Goal: Task Accomplishment & Management: Use online tool/utility

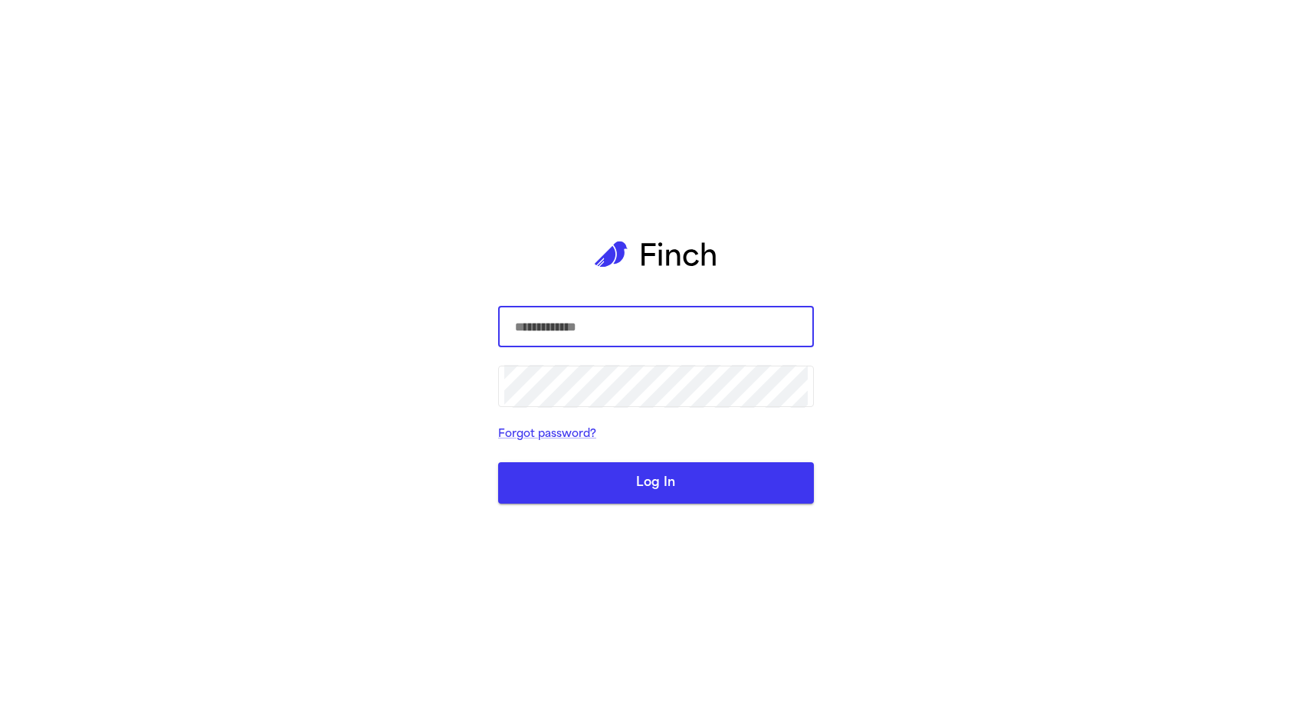
select select "**"
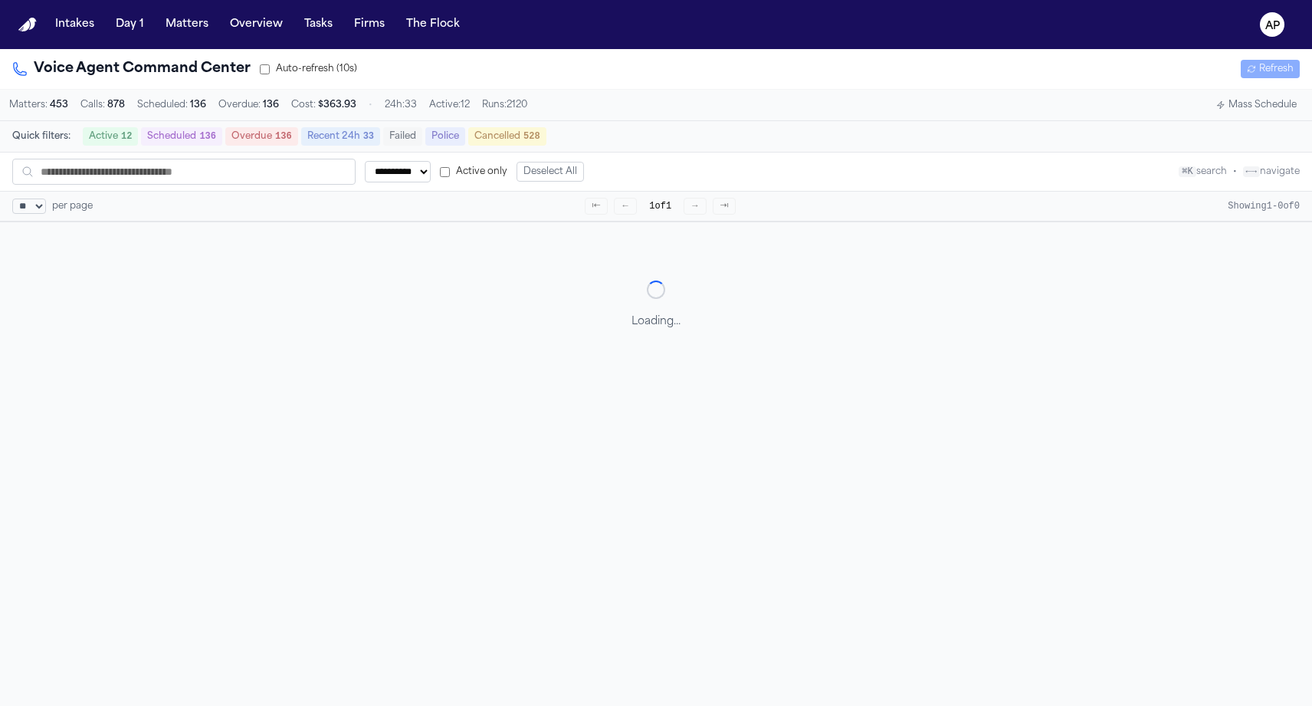
click at [90, 145] on button "Active 12" at bounding box center [110, 136] width 55 height 18
click at [90, 145] on button "Active 12" at bounding box center [110, 137] width 55 height 18
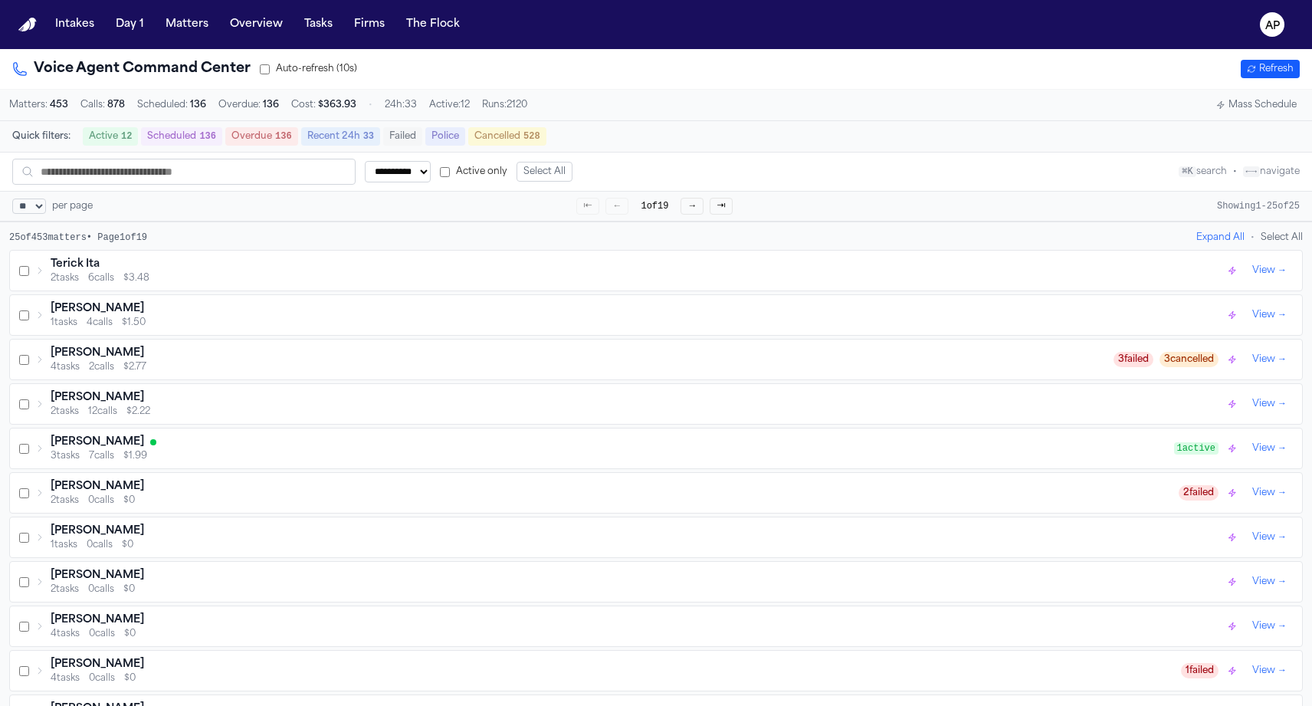
click at [37, 275] on icon at bounding box center [39, 270] width 9 height 9
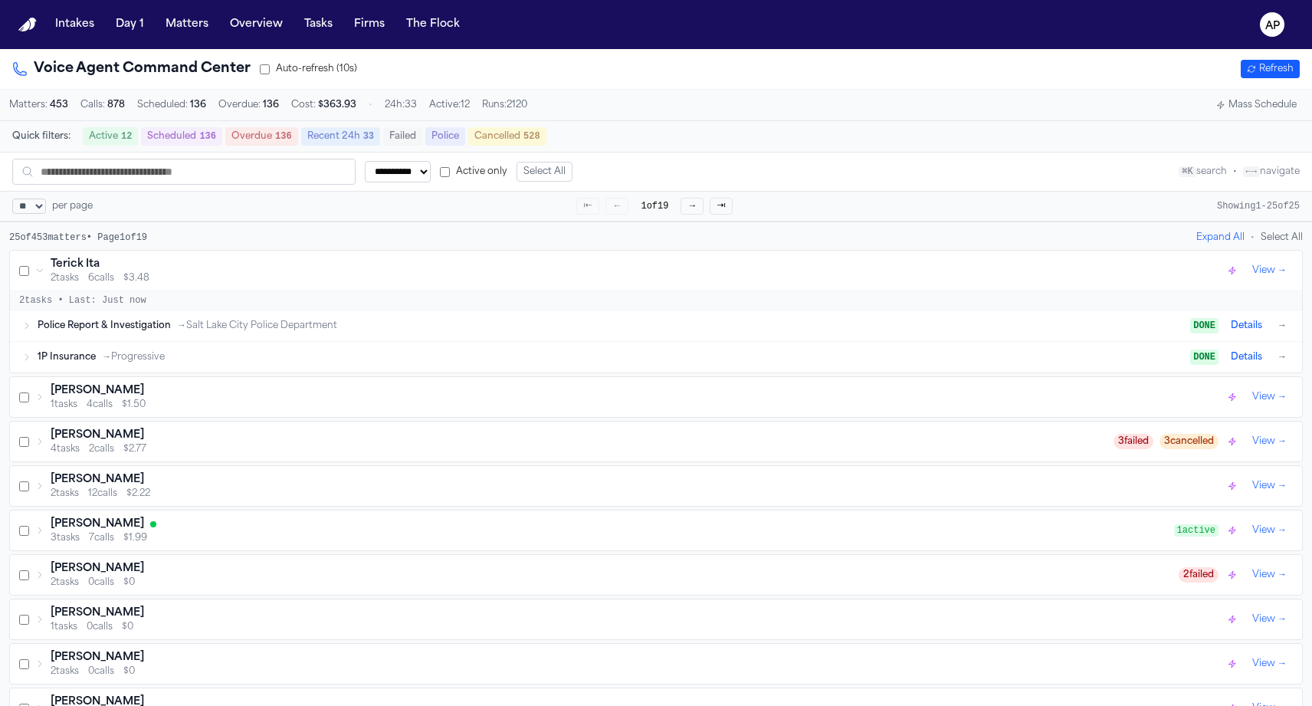
click at [80, 329] on span "Police Report & Investigation" at bounding box center [104, 326] width 133 height 12
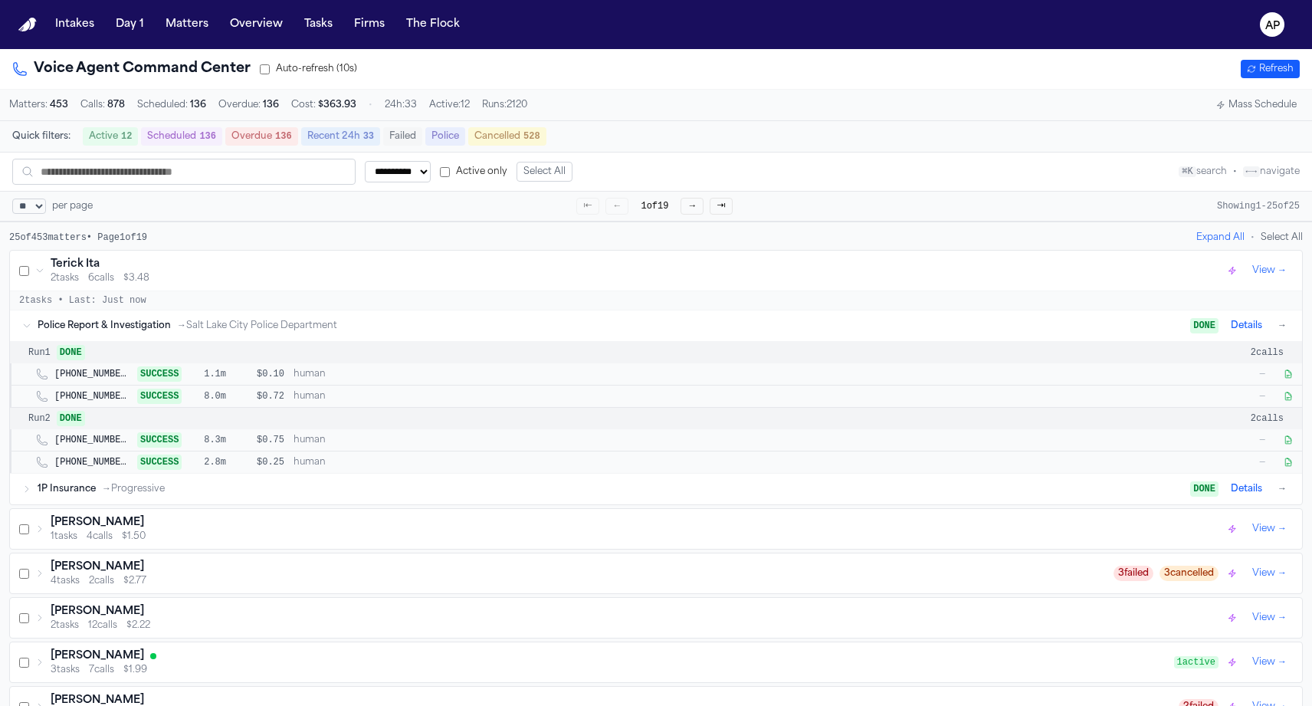
click at [122, 495] on span "→ Progressive" at bounding box center [133, 489] width 63 height 12
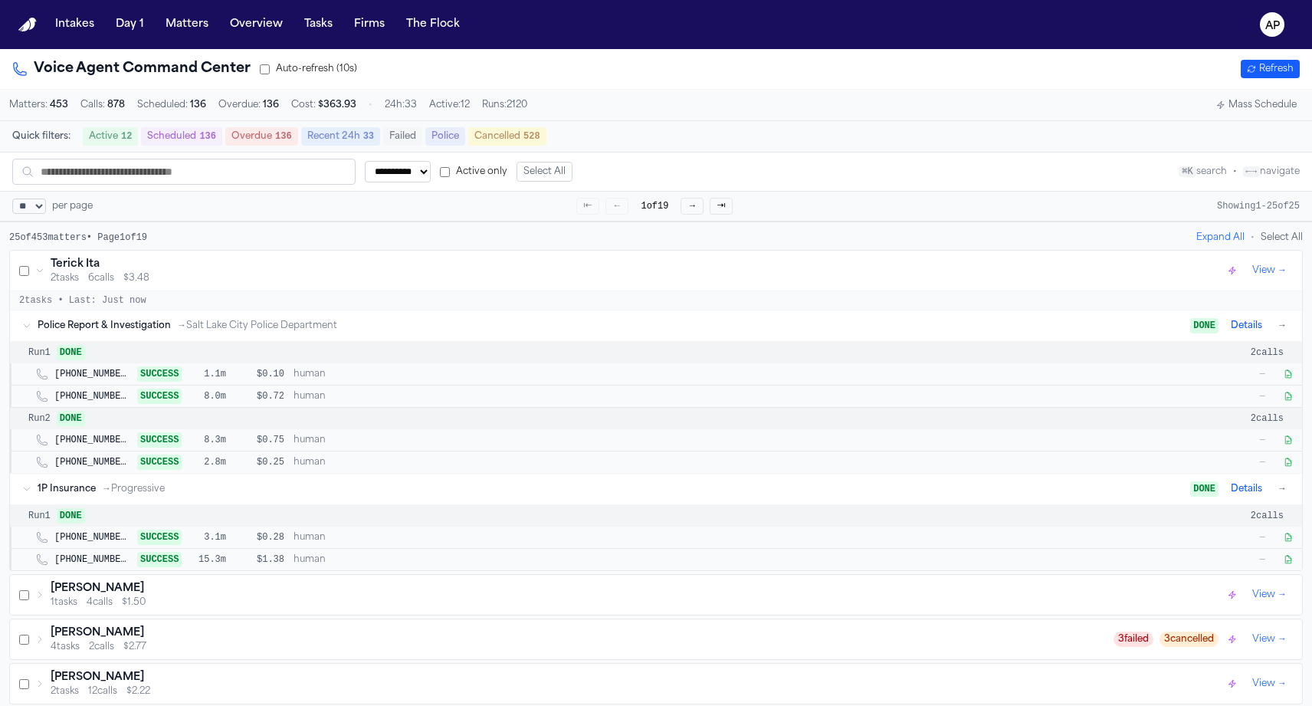
click at [184, 381] on div "[PHONE_NUMBER] SUCCESS 1.1m $0.10 human —" at bounding box center [675, 373] width 1242 height 15
click at [1285, 382] on button "button" at bounding box center [1288, 373] width 15 height 15
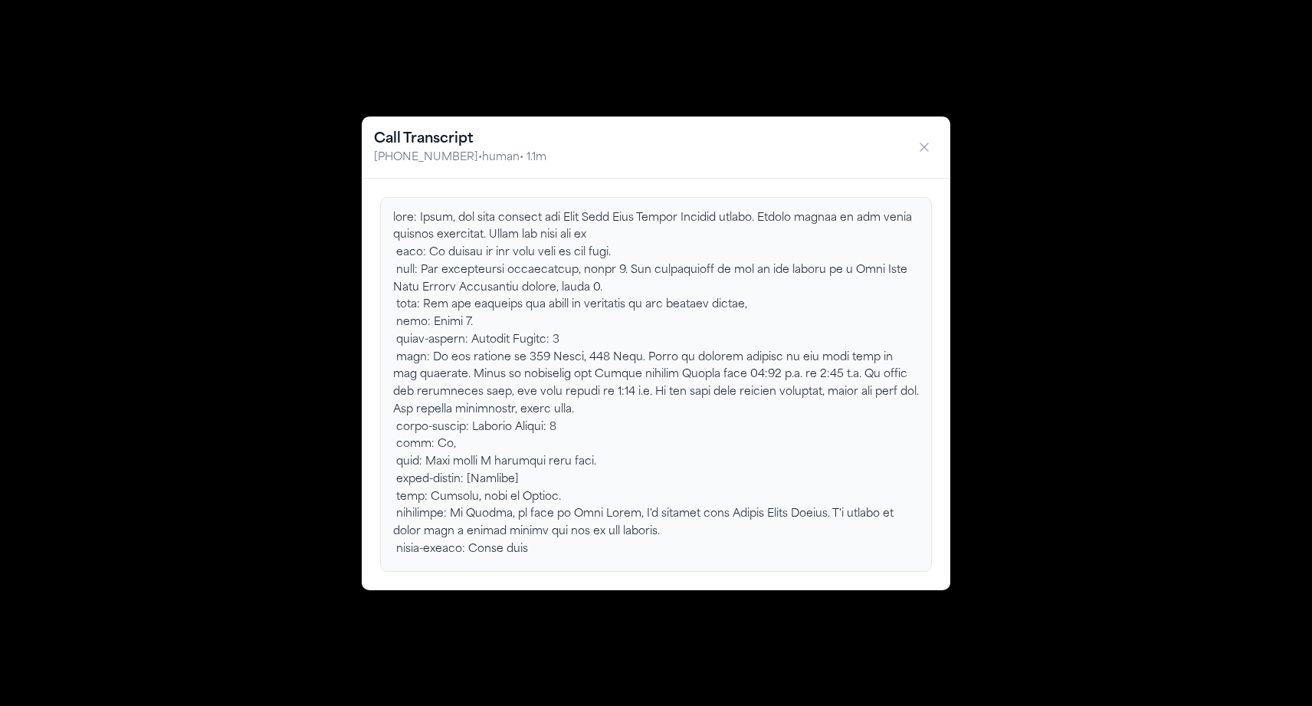
click at [925, 142] on icon "button" at bounding box center [924, 146] width 15 height 15
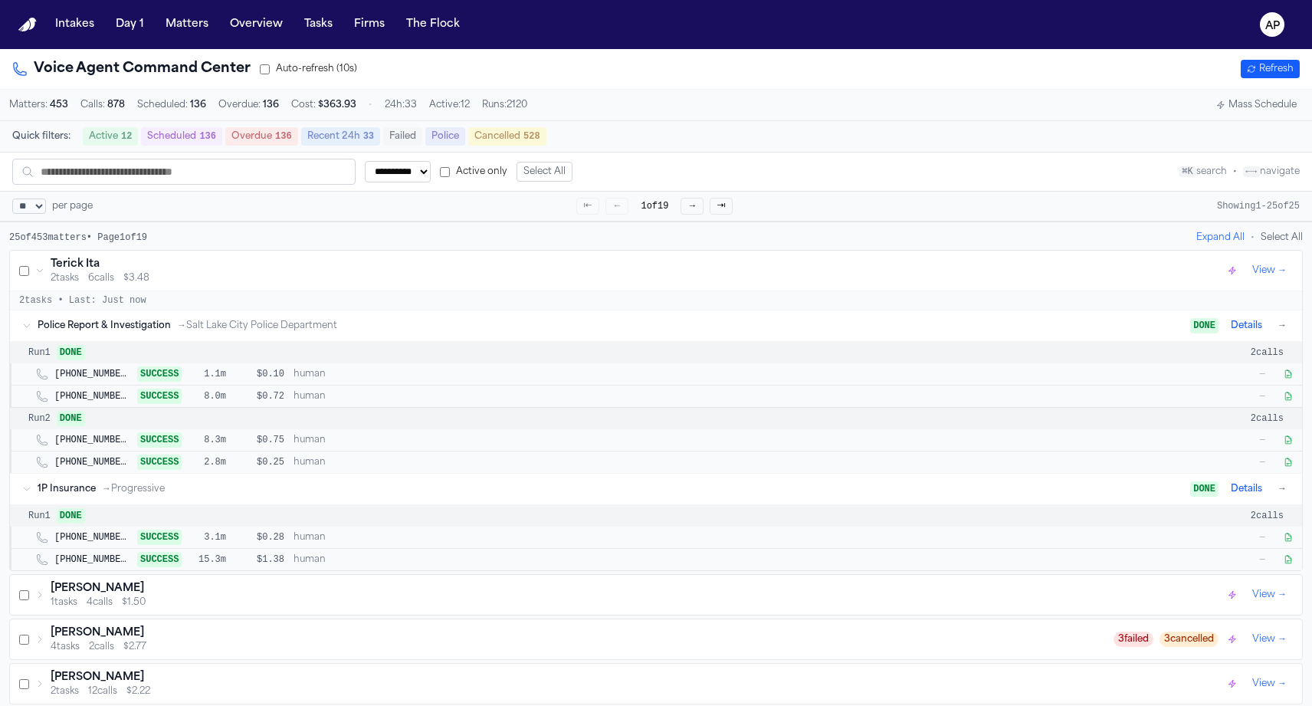
click at [1262, 277] on button "View →" at bounding box center [1269, 270] width 47 height 18
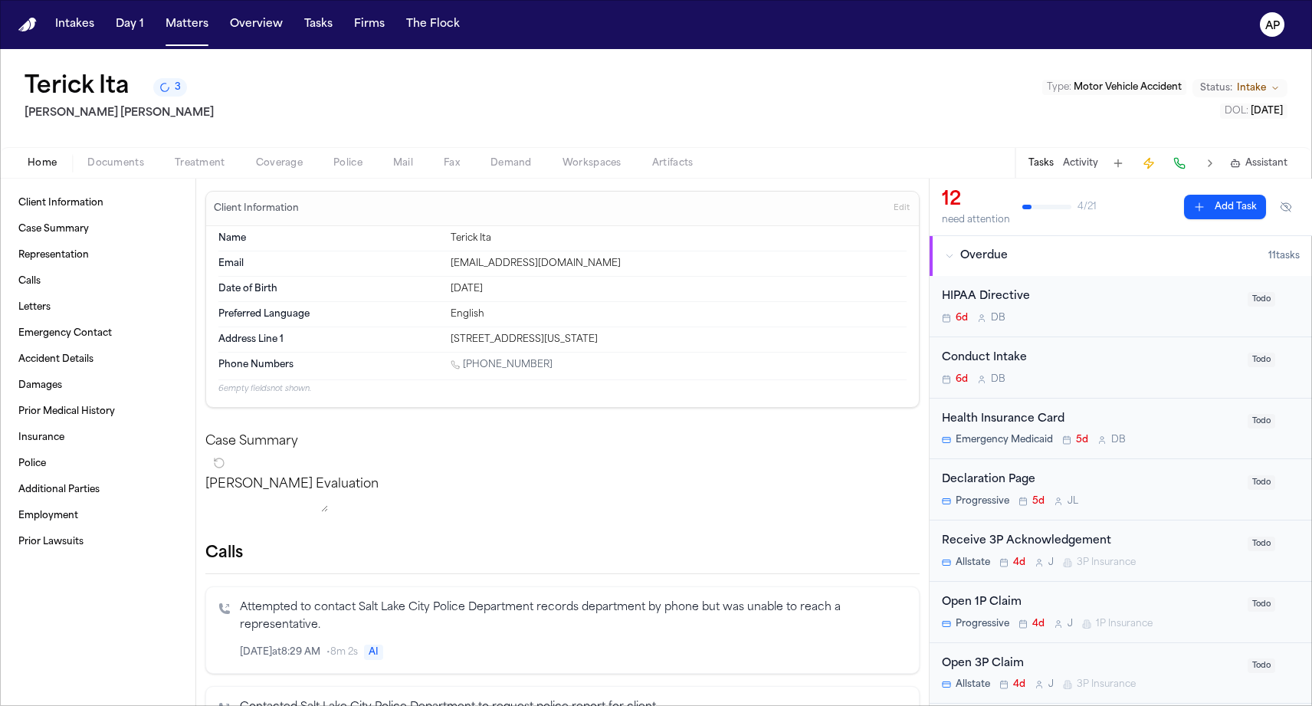
select select "**"
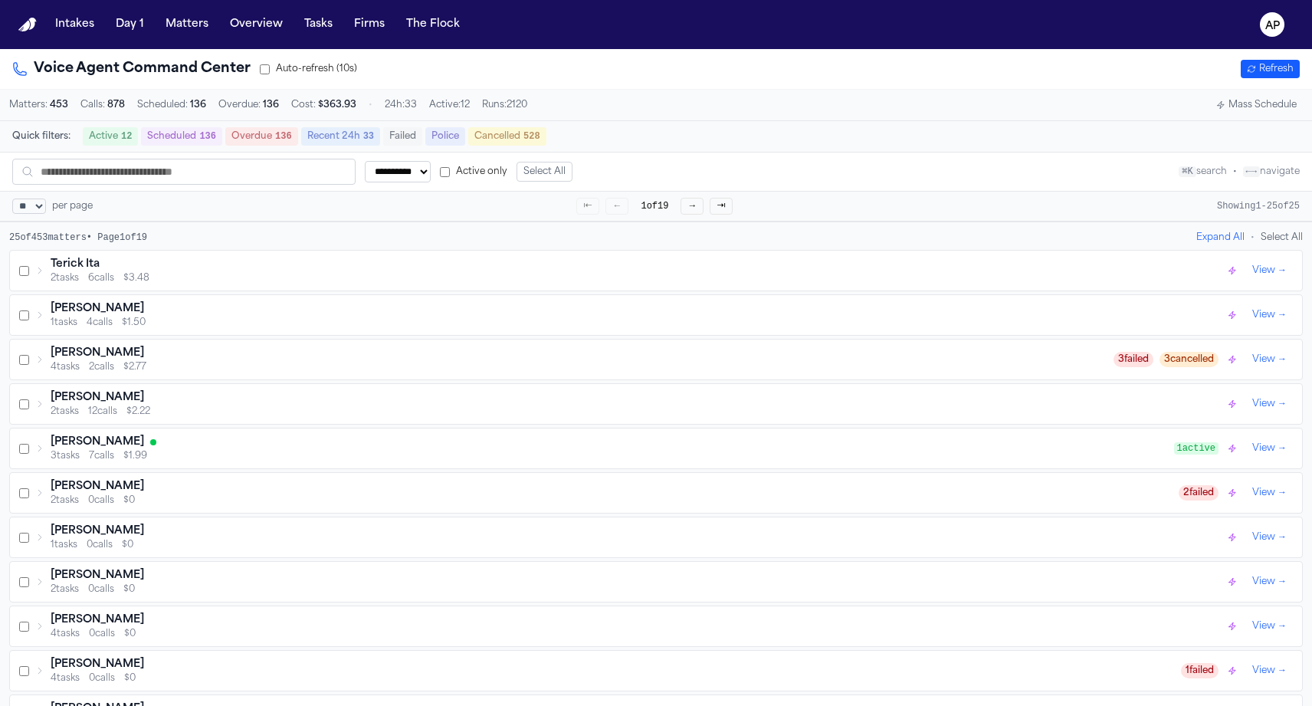
click at [38, 329] on div "[PERSON_NAME] 1 tasks 4 calls $1.50" at bounding box center [630, 315] width 1190 height 28
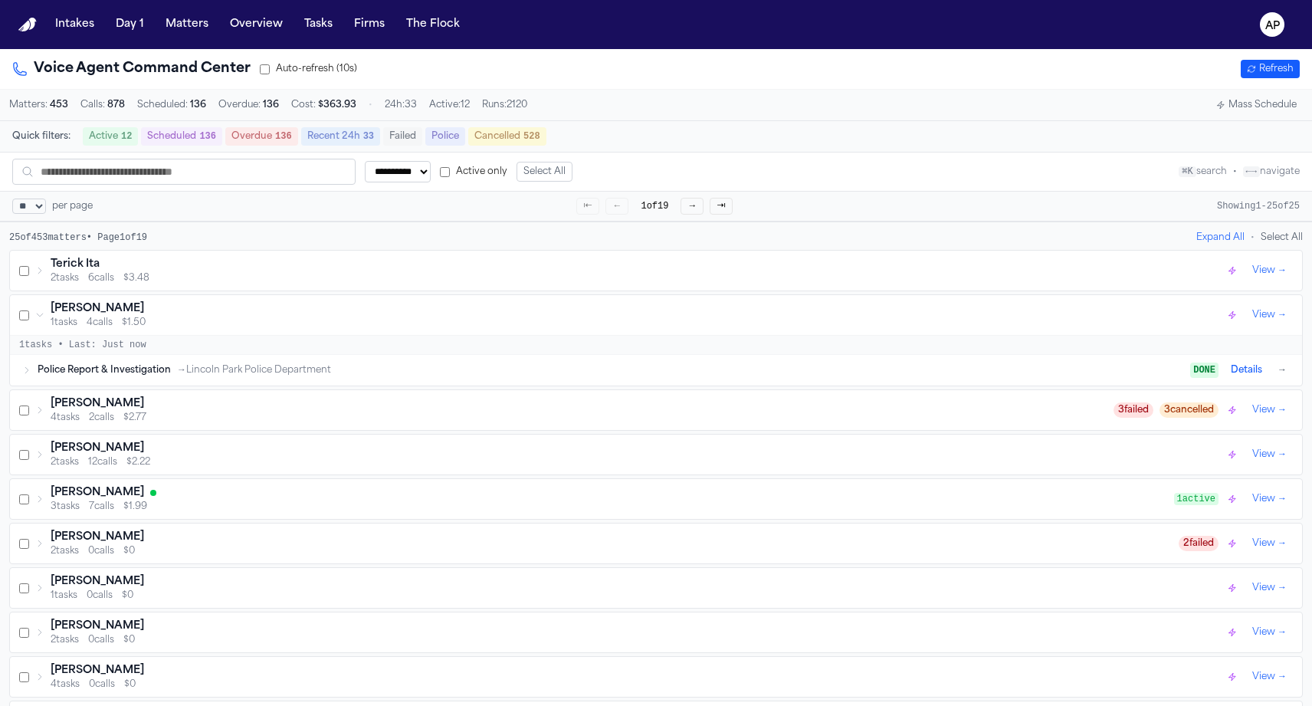
click at [32, 373] on div "Police Report & Investigation → Lincoln Park Police Department DONE Details →" at bounding box center [656, 370] width 1292 height 31
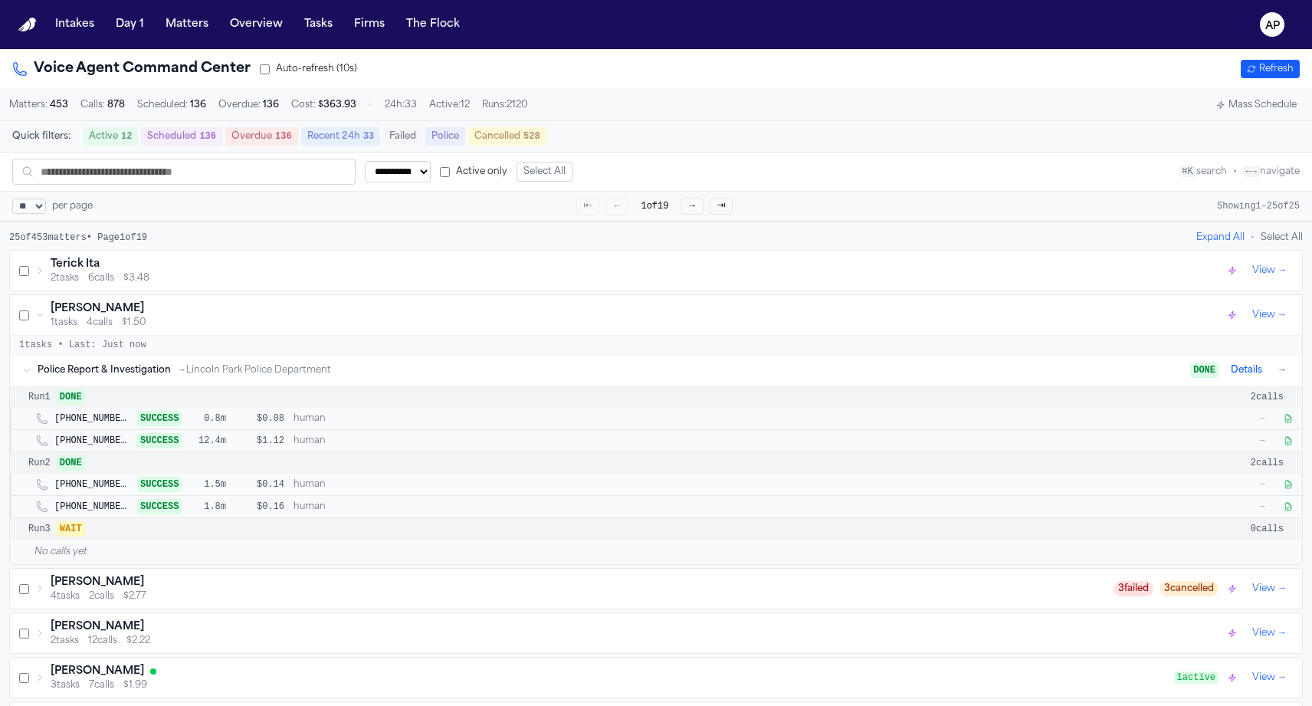
click at [395, 133] on button "Failed" at bounding box center [402, 136] width 39 height 18
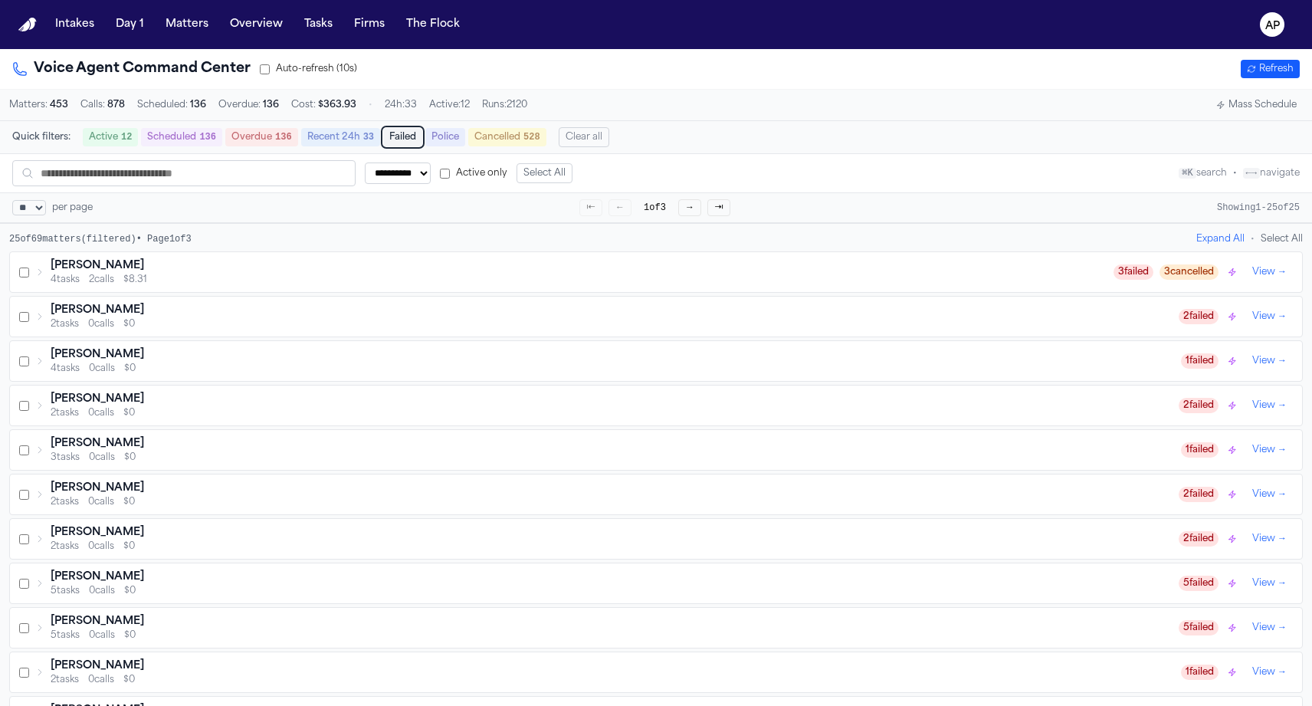
click at [40, 275] on icon at bounding box center [39, 271] width 9 height 9
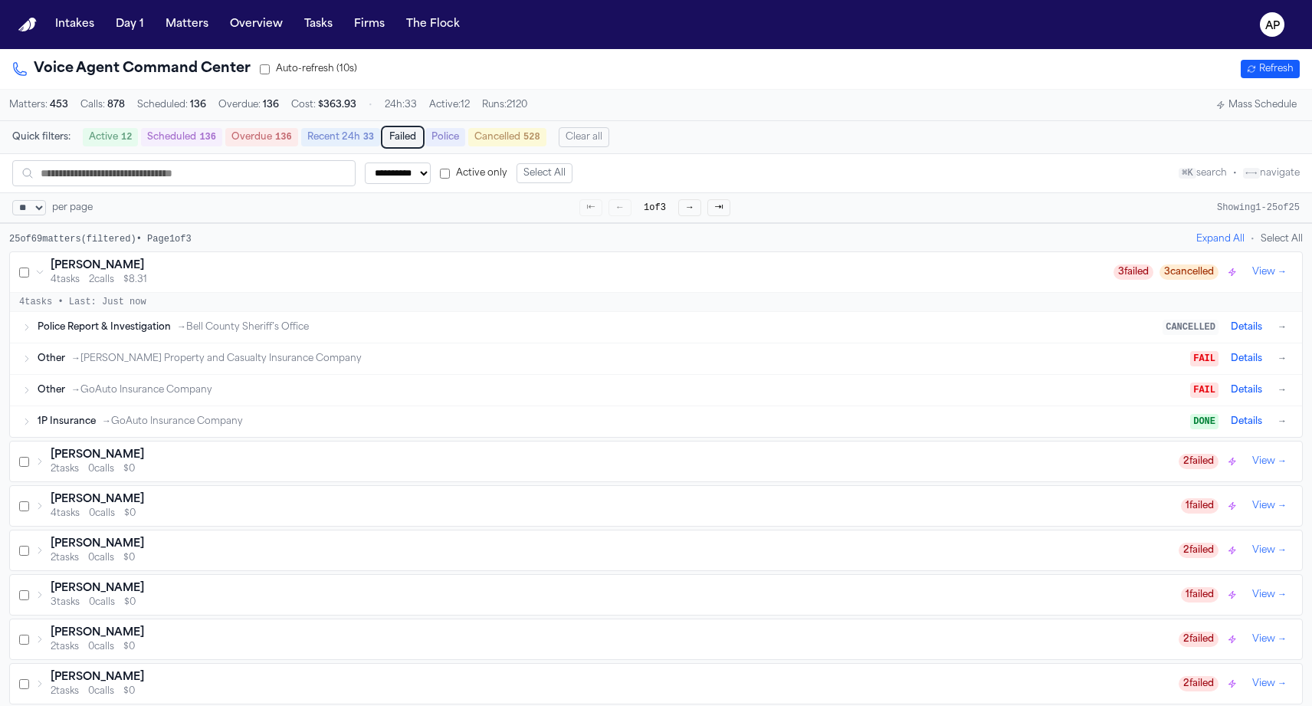
click at [18, 336] on div "Police Report & Investigation → Bell County Sheriff’s Office CANCELLED Details →" at bounding box center [656, 327] width 1292 height 31
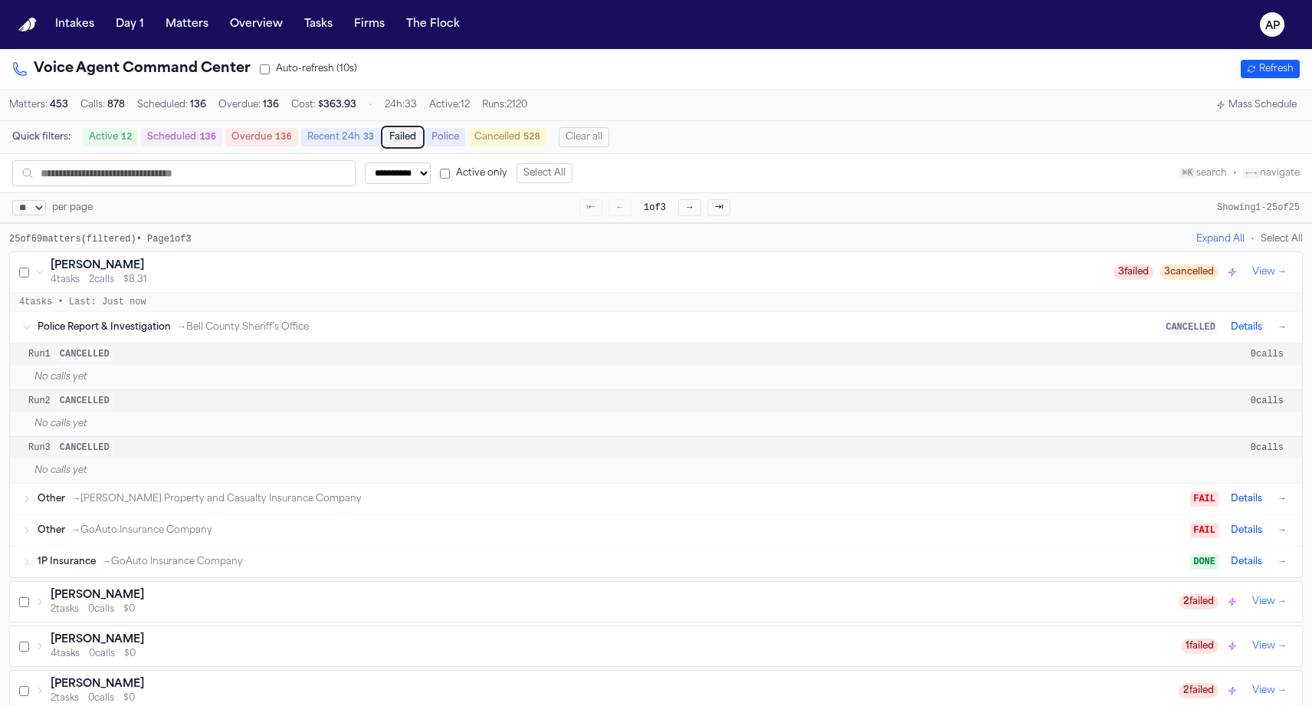
click at [34, 510] on div "Other → [PERSON_NAME] Property and Casualty Insurance Company FAIL Details →" at bounding box center [656, 499] width 1292 height 31
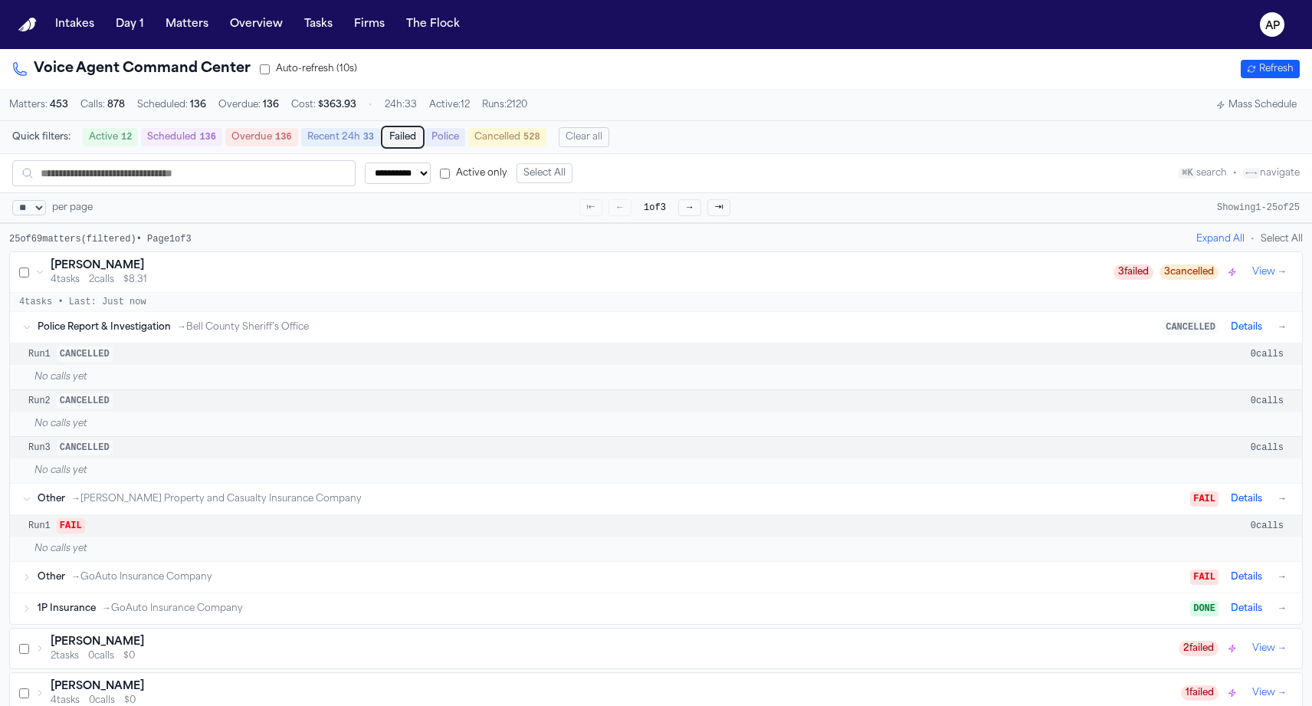
click at [34, 514] on div "Other → [PERSON_NAME] Property and Casualty Insurance Company FAIL Details →" at bounding box center [656, 499] width 1292 height 31
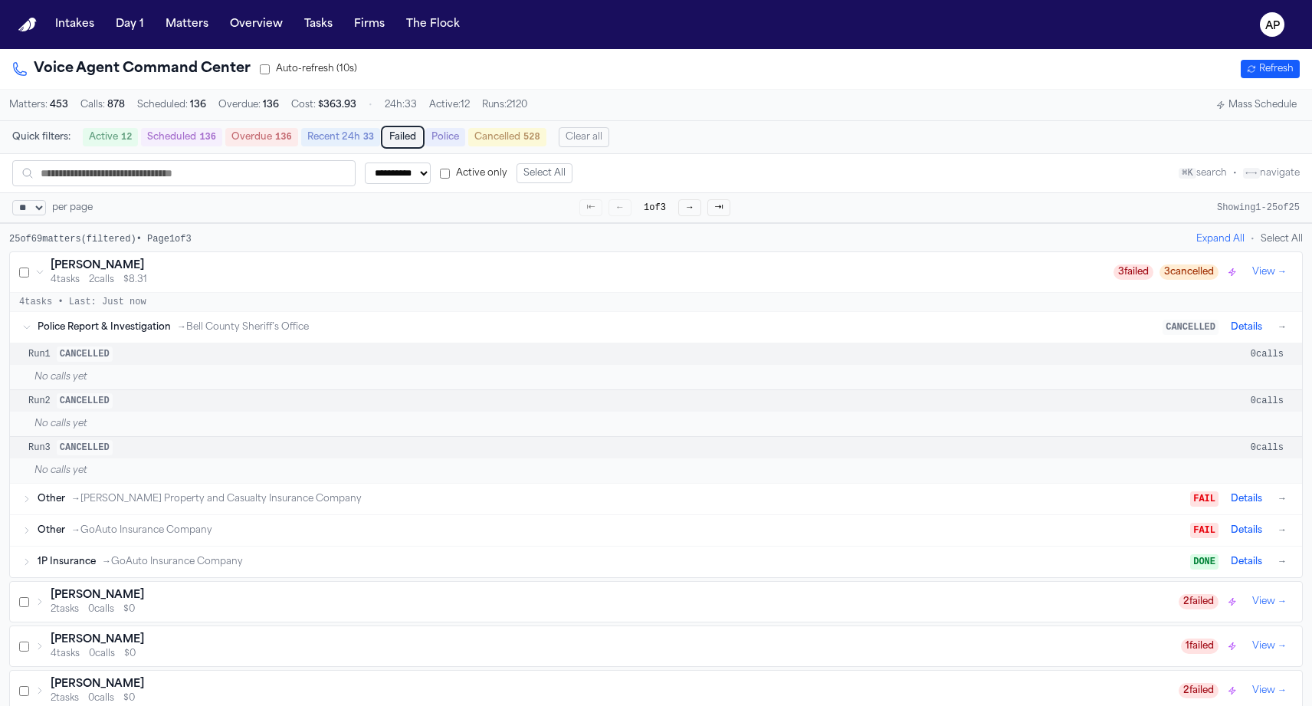
click at [38, 606] on icon at bounding box center [39, 601] width 9 height 9
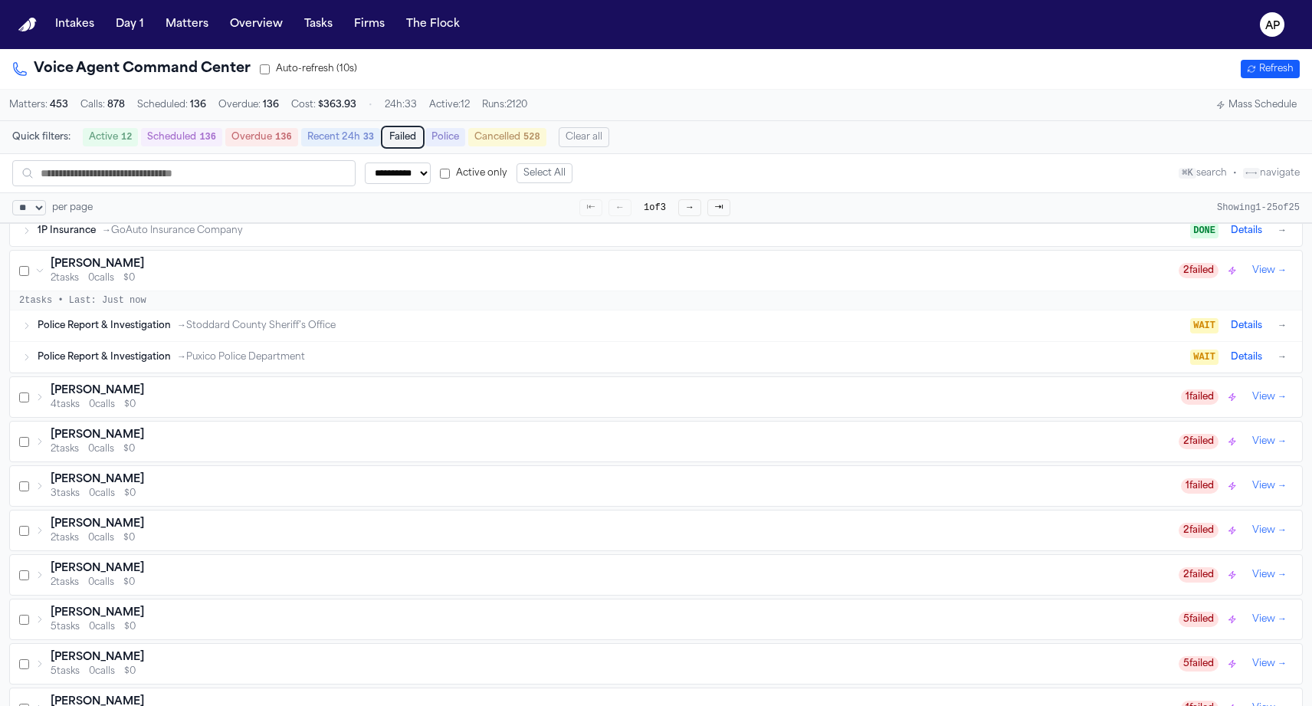
scroll to position [318, 0]
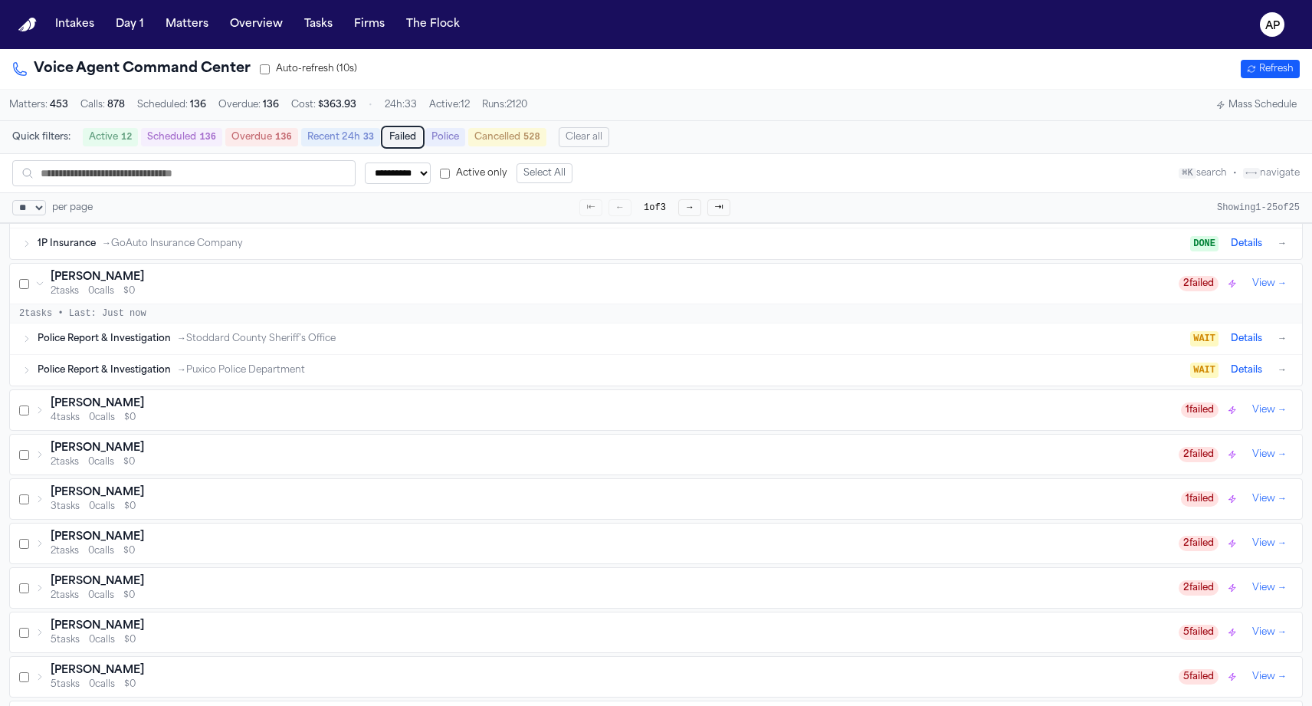
click at [57, 323] on div "2 tasks • Last: Just now" at bounding box center [656, 313] width 1292 height 19
click at [42, 408] on div "[PERSON_NAME] 4 tasks 0 calls $0" at bounding box center [608, 410] width 1146 height 28
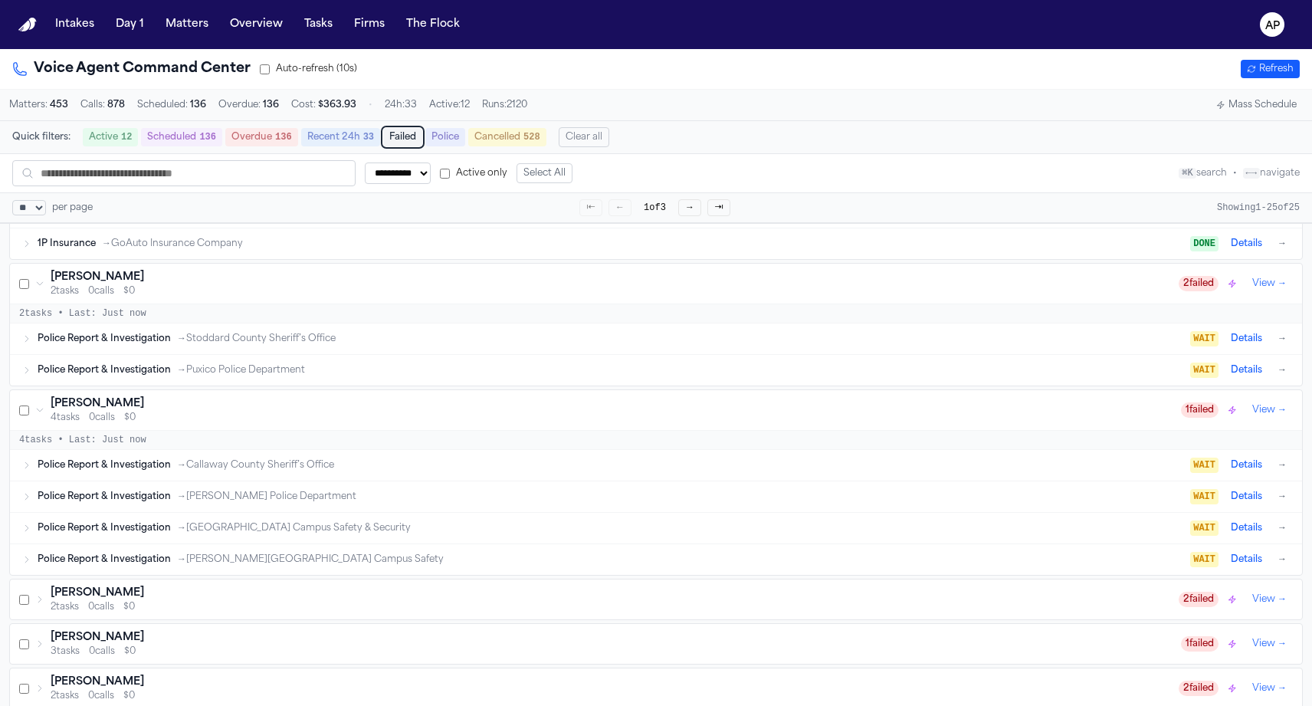
click at [67, 471] on span "Police Report & Investigation" at bounding box center [104, 465] width 133 height 12
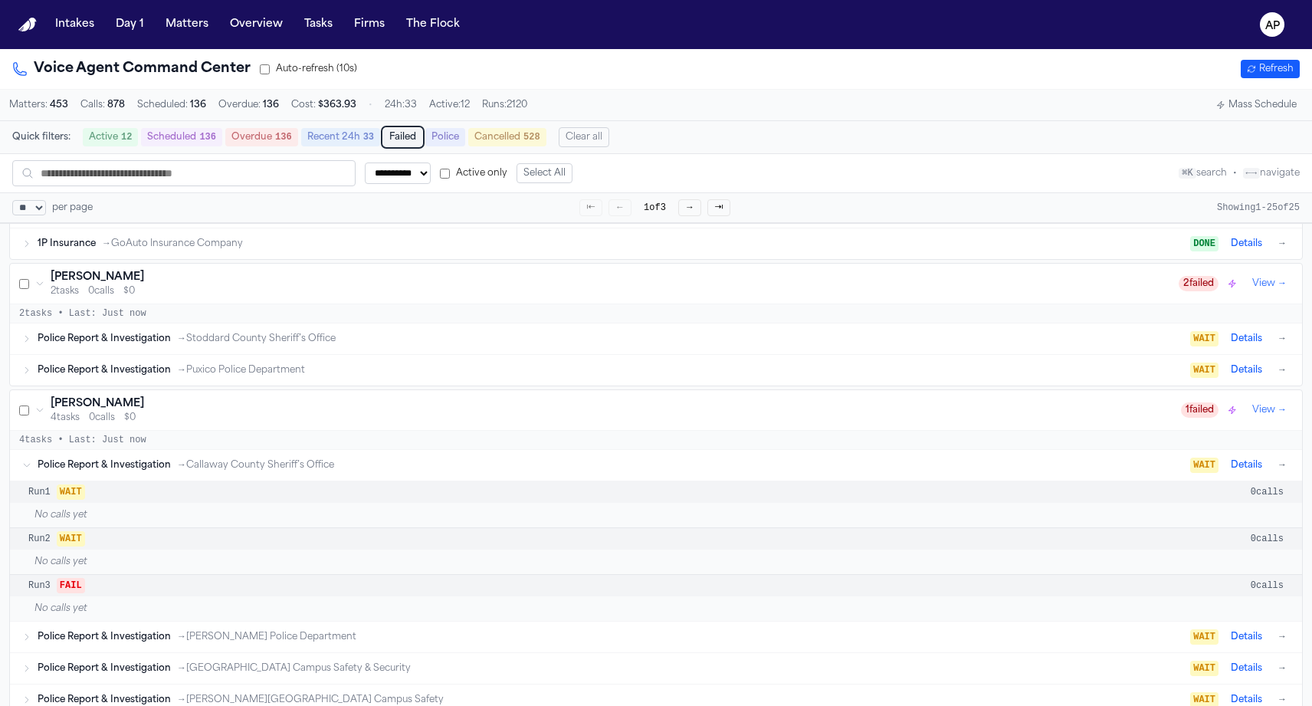
click at [113, 141] on button "Active 12" at bounding box center [110, 137] width 55 height 18
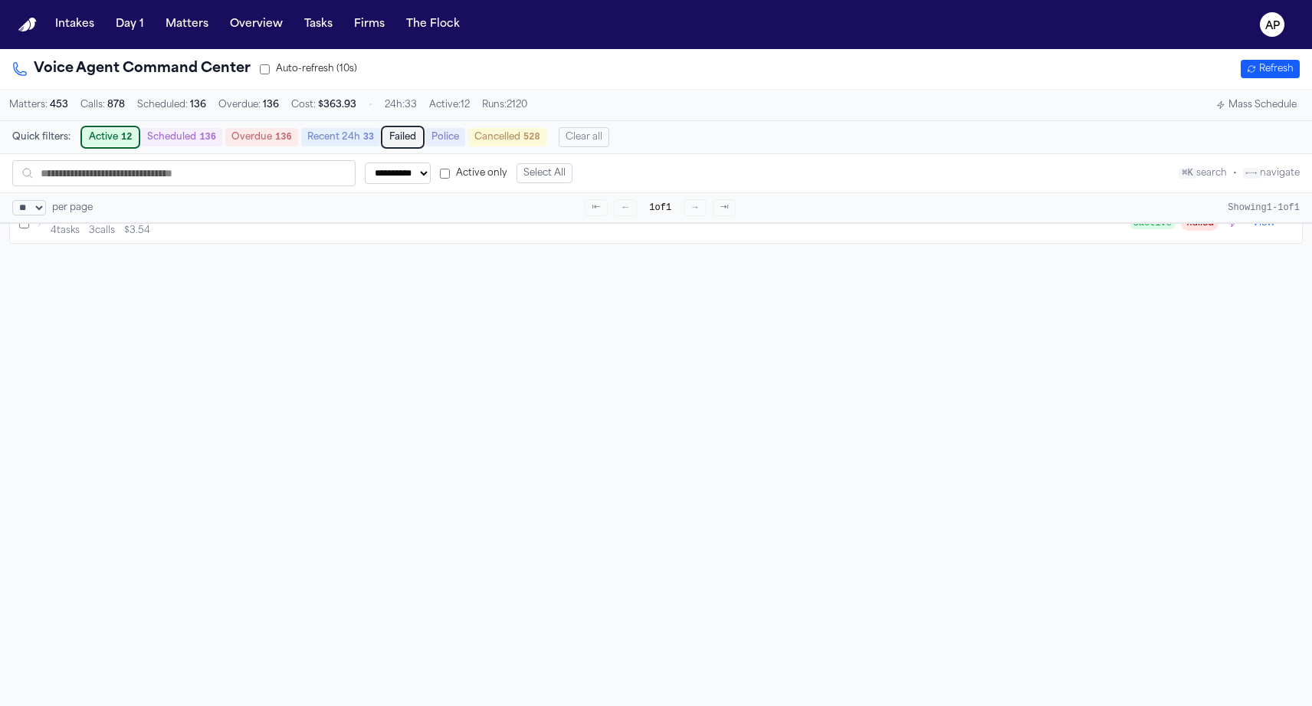
scroll to position [0, 0]
click at [41, 272] on div "[PERSON_NAME] Cuba 4 tasks 3 calls $3.54" at bounding box center [582, 272] width 1095 height 28
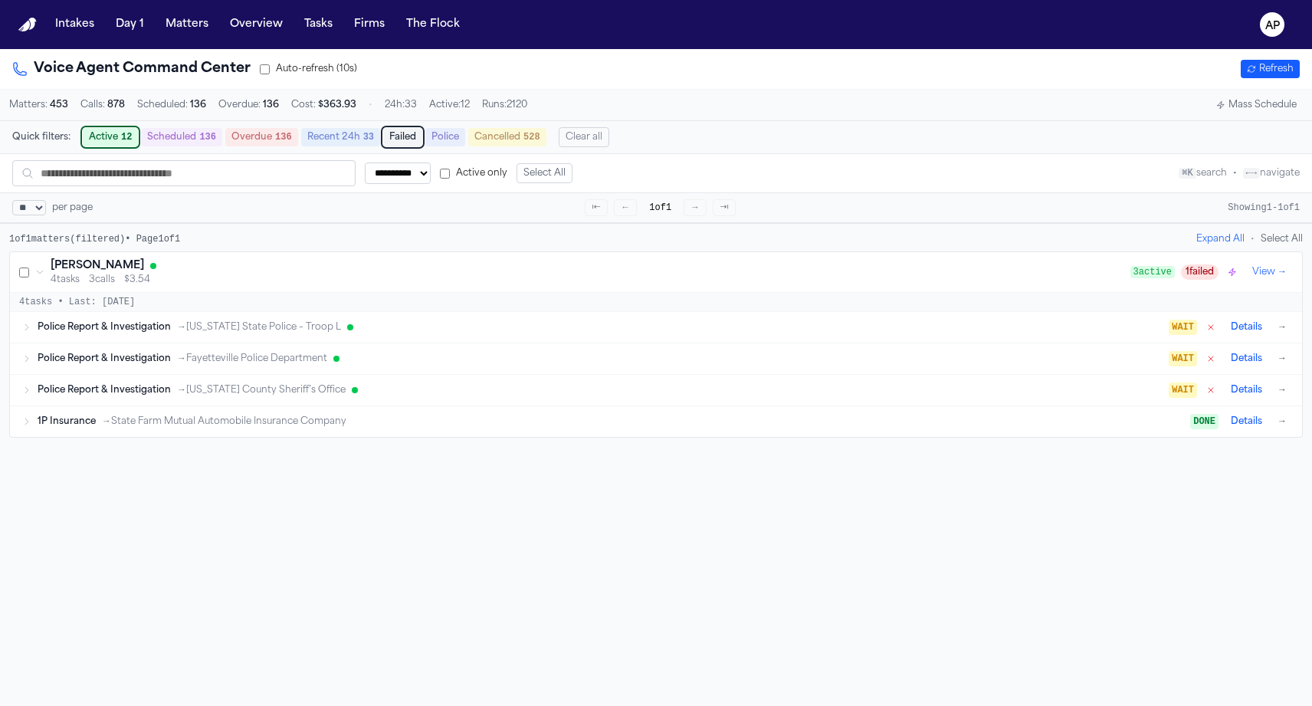
click at [58, 336] on div "Police Report & Investigation → [US_STATE] State Police – Troop L WAIT Details →" at bounding box center [664, 327] width 1252 height 18
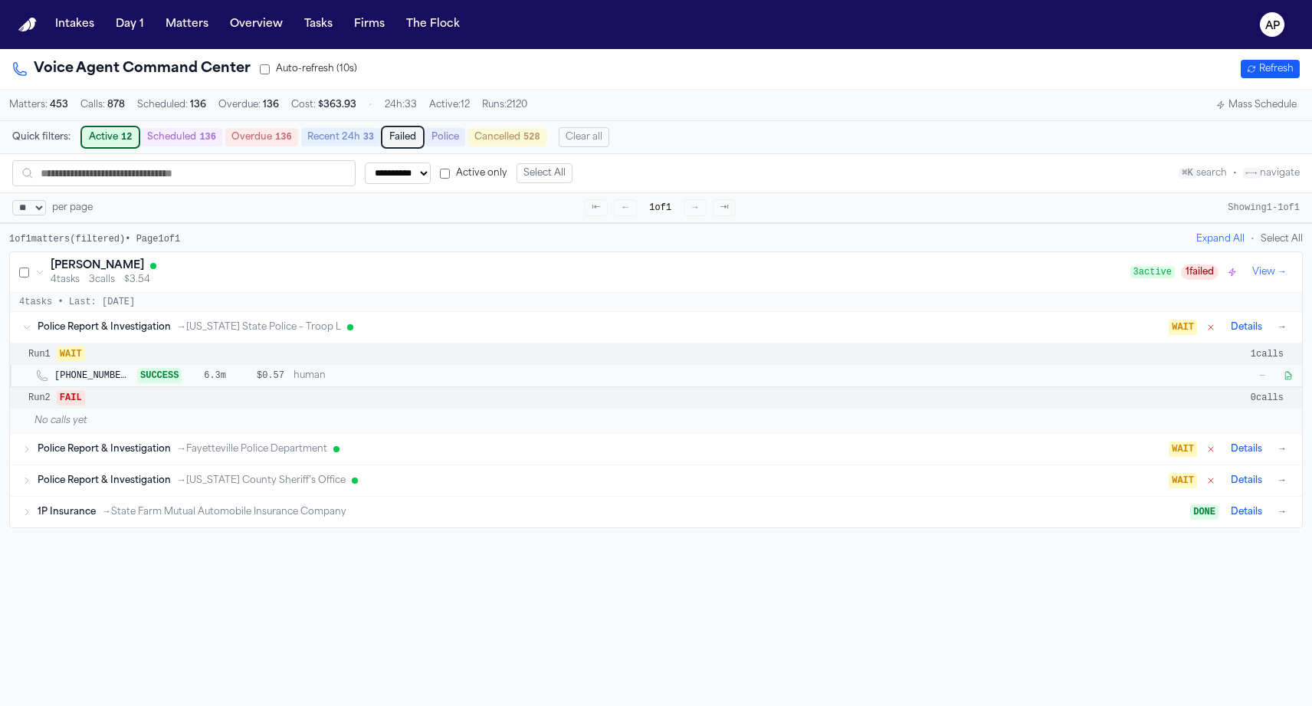
click at [35, 448] on div "Police Report & Investigation → Fayetteville Police Department WAIT Details →" at bounding box center [656, 449] width 1292 height 31
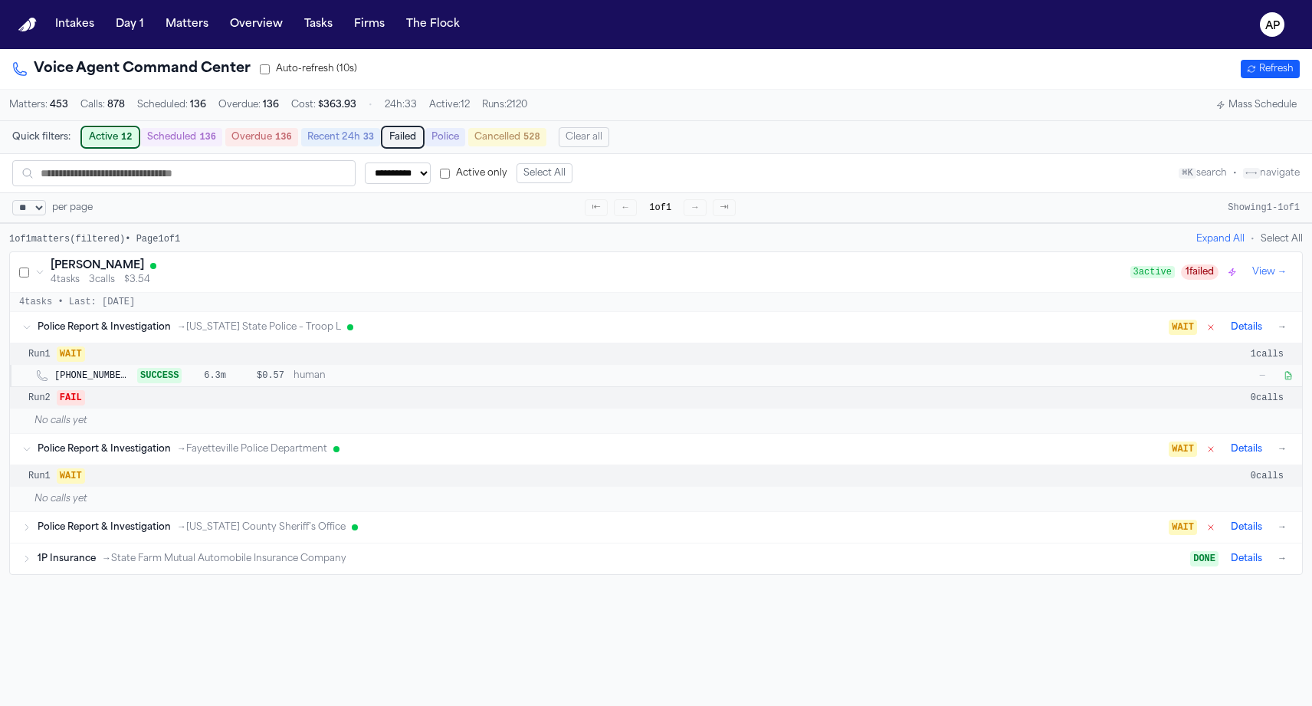
click at [168, 379] on span "SUCCESS" at bounding box center [159, 375] width 44 height 15
click at [1283, 382] on button "button" at bounding box center [1288, 375] width 15 height 15
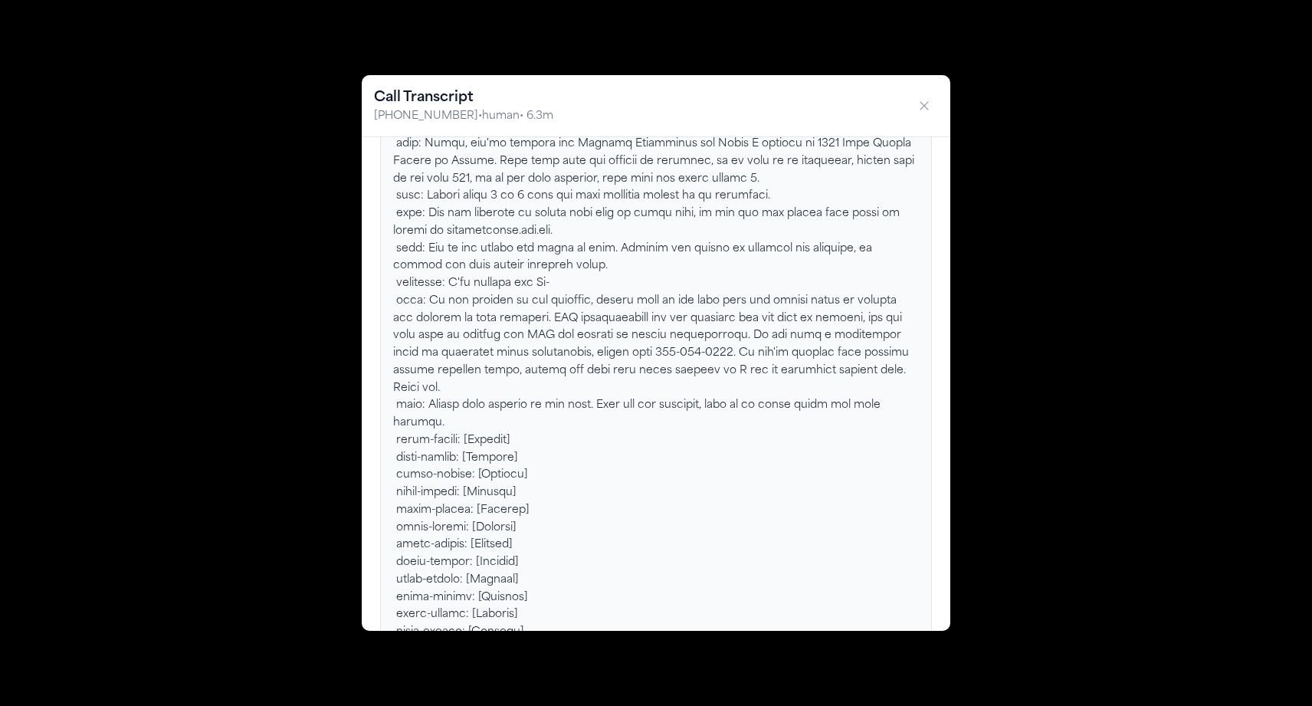
scroll to position [684, 0]
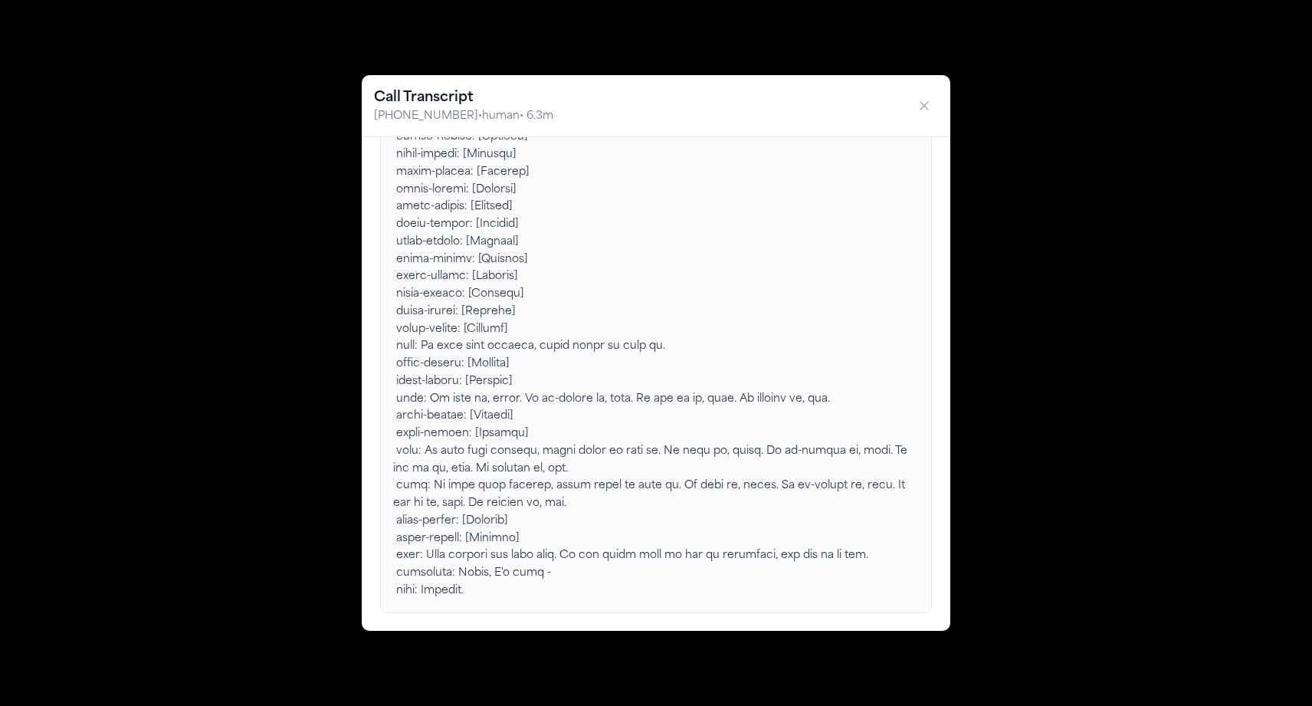
click at [1122, 417] on div "Call Transcript [PHONE_NUMBER] • human • 6.3m" at bounding box center [656, 353] width 1312 height 706
click at [929, 109] on icon "button" at bounding box center [924, 105] width 15 height 15
